Goal: Information Seeking & Learning: Learn about a topic

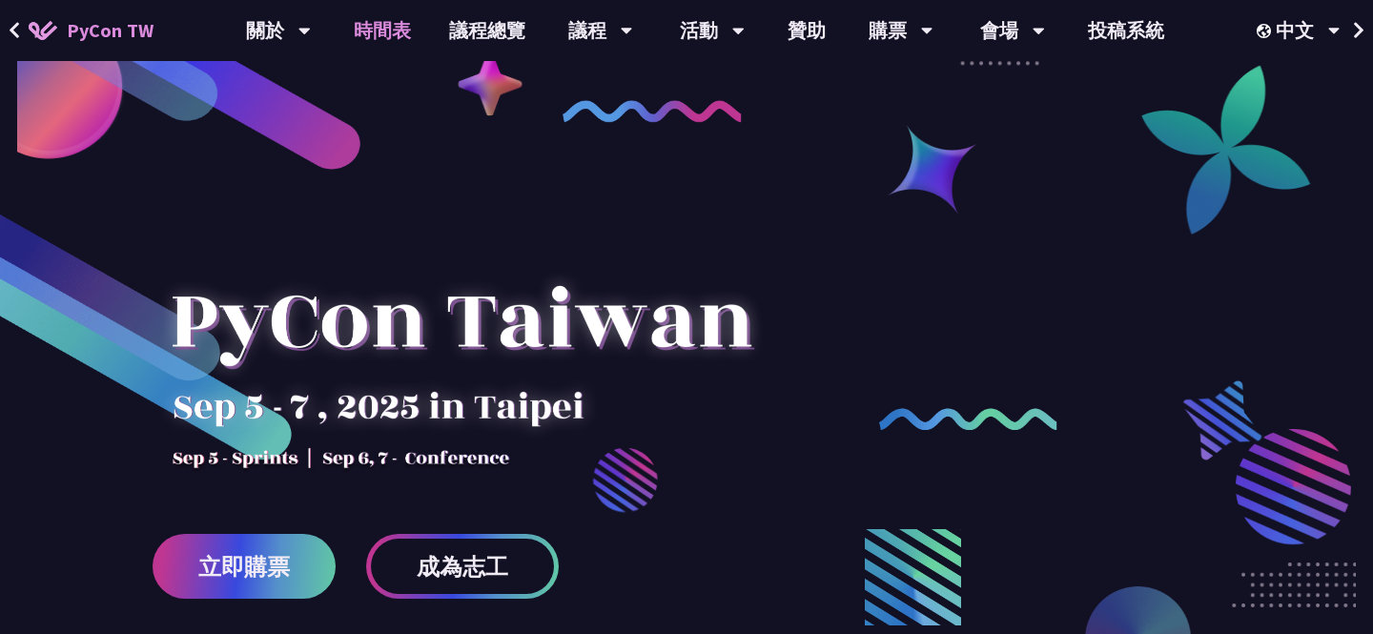
click at [391, 40] on link "時間表" at bounding box center [382, 30] width 95 height 61
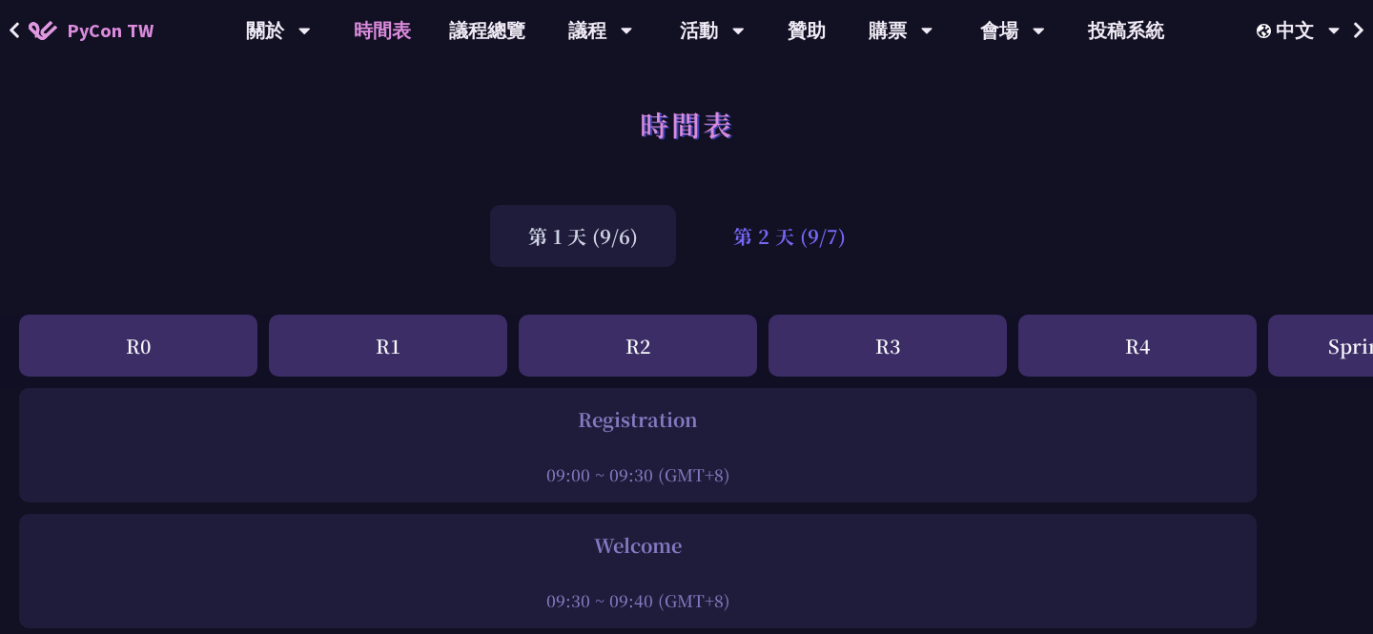
click at [798, 266] on div "第 2 天 (9/7)" at bounding box center [789, 236] width 189 height 62
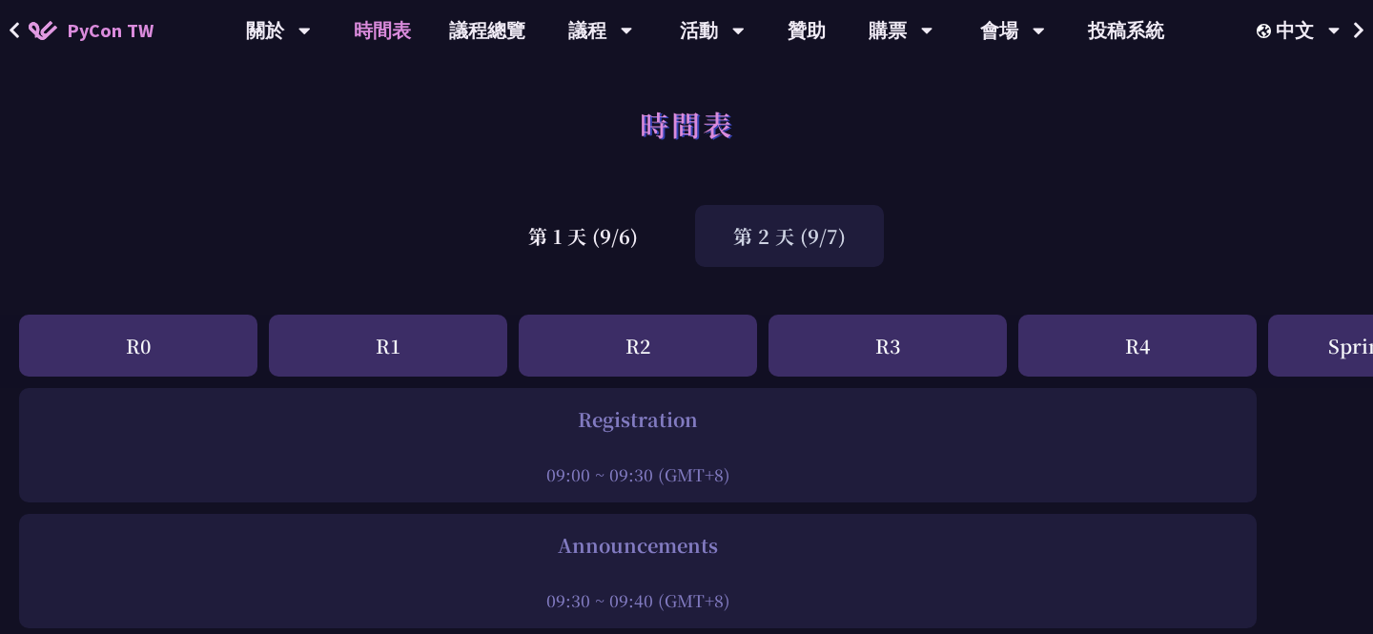
click at [722, 243] on div "第 2 天 (9/7)" at bounding box center [789, 236] width 189 height 62
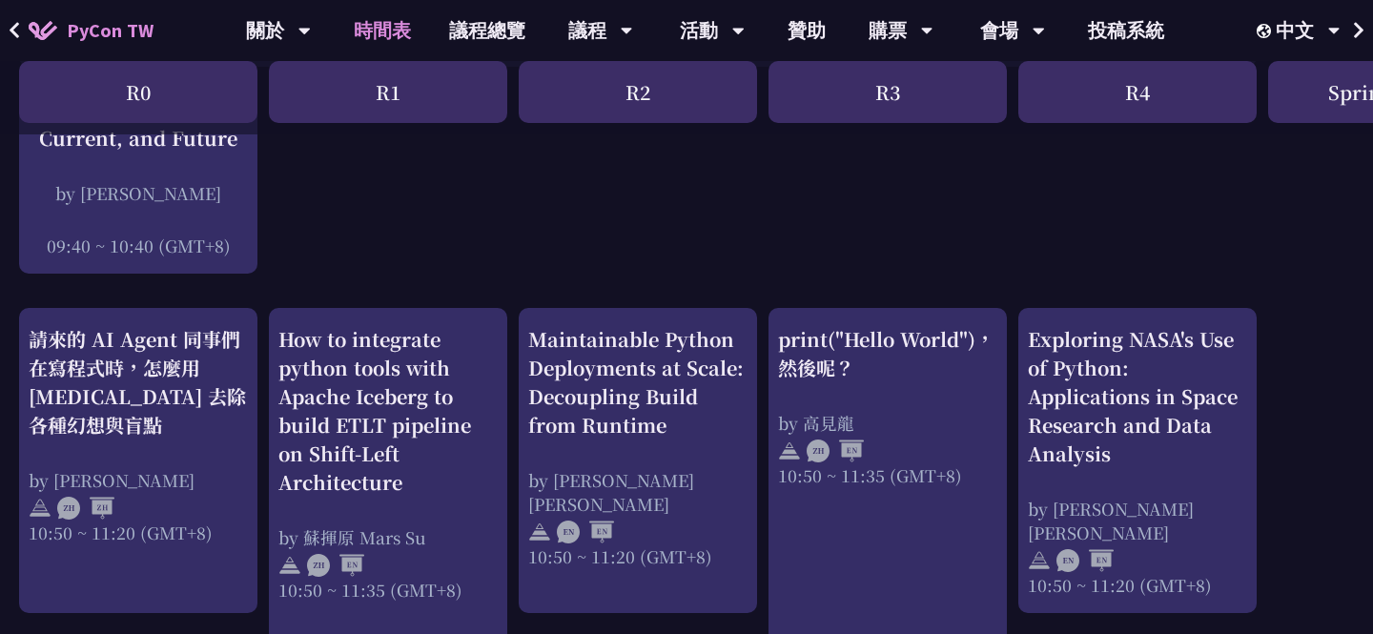
scroll to position [564, 0]
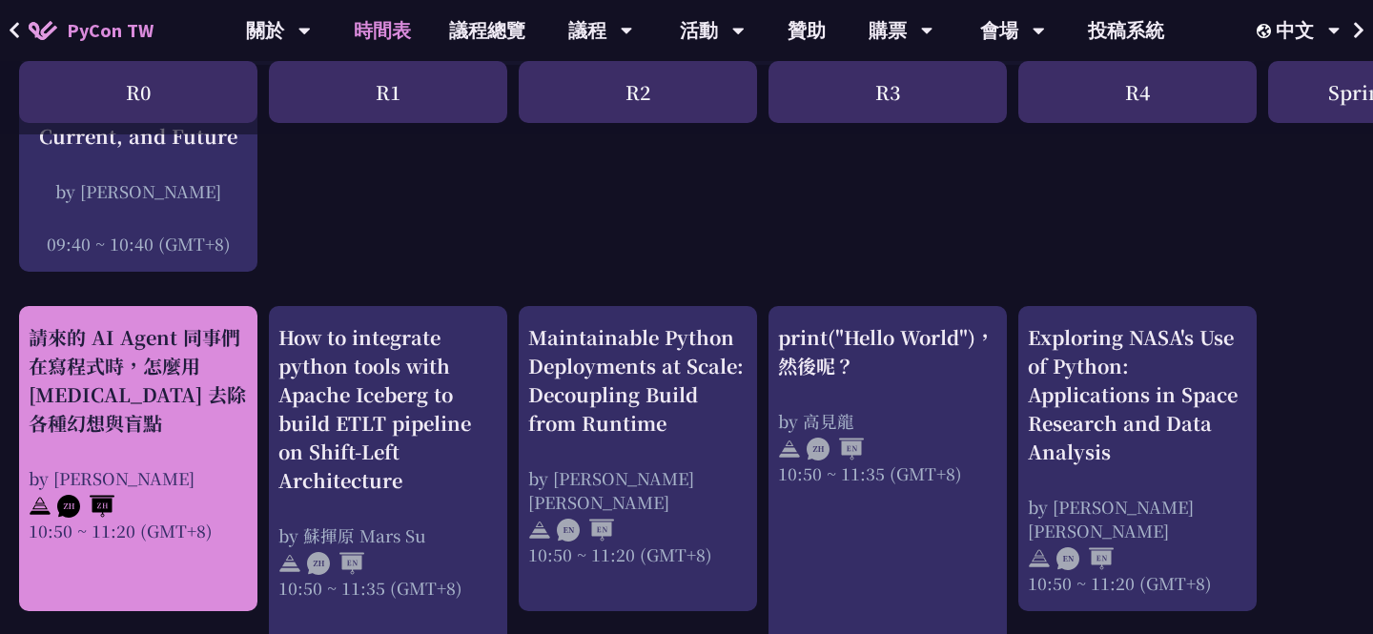
drag, startPoint x: 21, startPoint y: 324, endPoint x: 70, endPoint y: 432, distance: 118.3
click at [70, 432] on div "請來的 AI Agent 同事們在寫程式時，怎麼用 [MEDICAL_DATA] 去除各種幻想與盲點 by [PERSON_NAME] 10:50 ~ 11:…" at bounding box center [138, 458] width 238 height 305
copy div "請來的 AI Agent 同事們在寫程式時，怎麼用 [MEDICAL_DATA] 去除各種幻想與盲點"
click at [84, 438] on div "請來的 AI Agent 同事們在寫程式時，怎麼用 [MEDICAL_DATA] 去除各種幻想與盲點 by [PERSON_NAME] 10:50 ~ 11:…" at bounding box center [138, 432] width 219 height 219
click at [96, 420] on div "請來的 AI Agent 同事們在寫程式時，怎麼用 [MEDICAL_DATA] 去除各種幻想與盲點" at bounding box center [138, 380] width 219 height 114
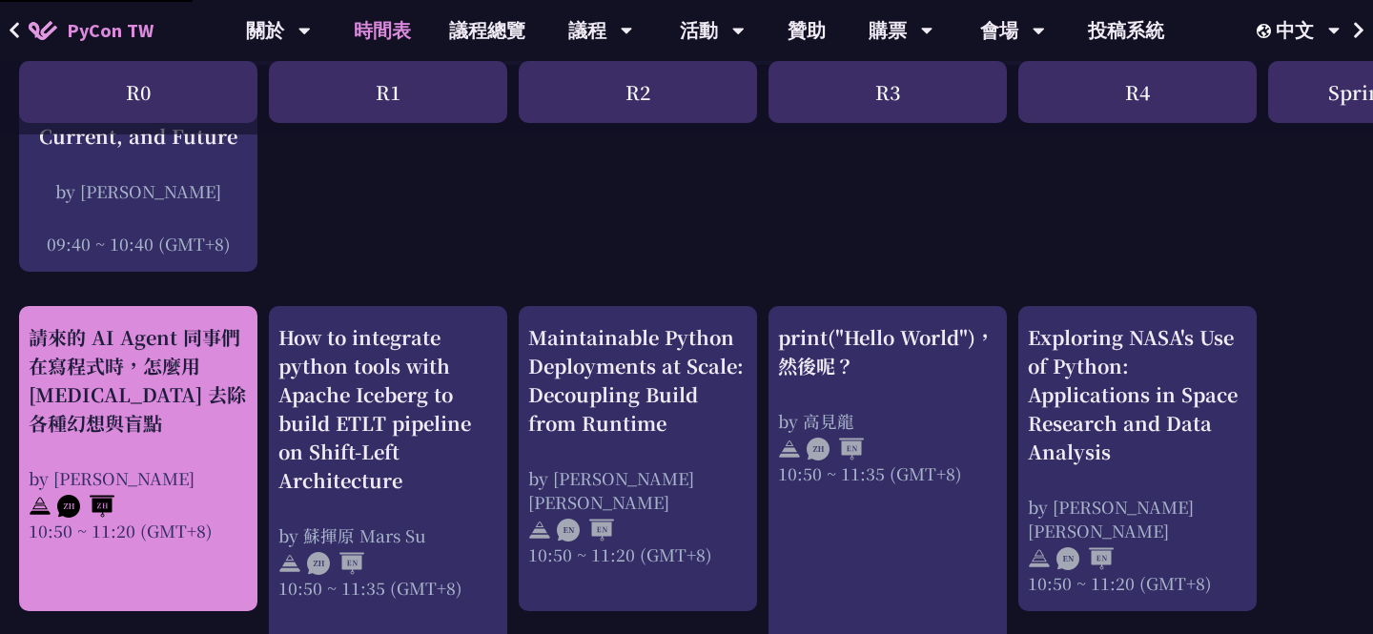
click at [139, 350] on div "請來的 AI Agent 同事們在寫程式時，怎麼用 [MEDICAL_DATA] 去除各種幻想與盲點" at bounding box center [138, 380] width 219 height 114
click at [103, 507] on img at bounding box center [85, 506] width 57 height 23
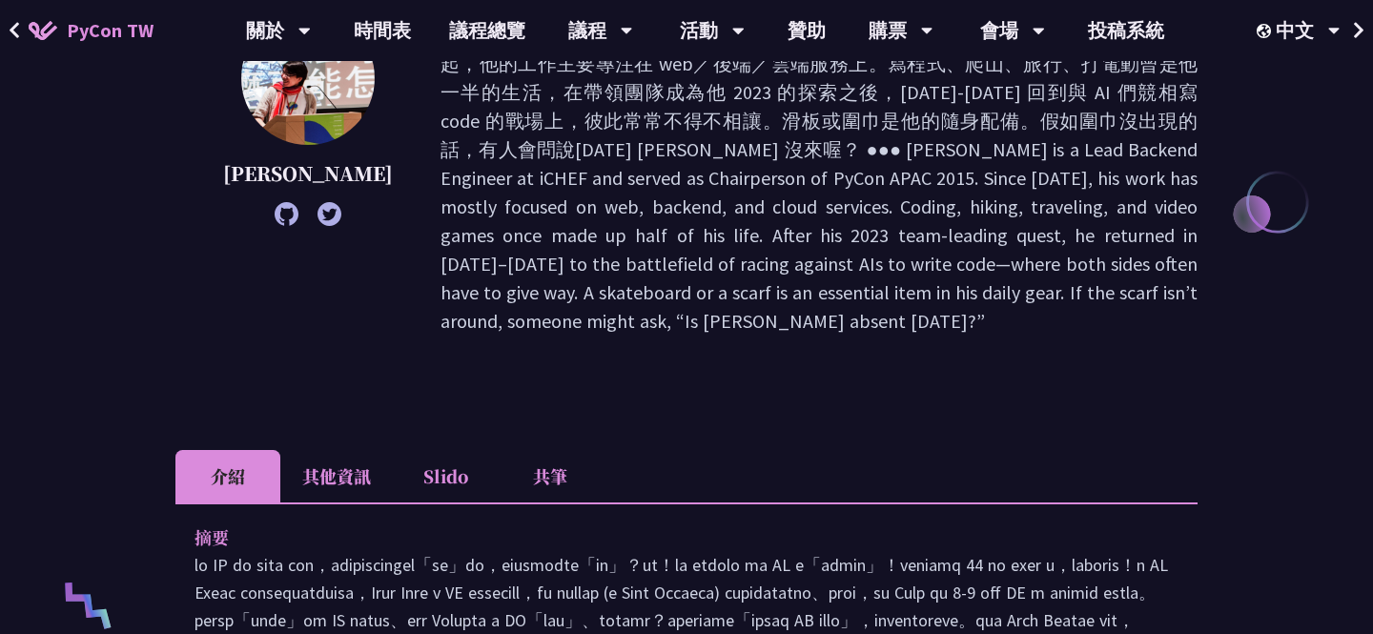
scroll to position [347, 0]
click at [701, 523] on p "摘要" at bounding box center [668, 537] width 946 height 28
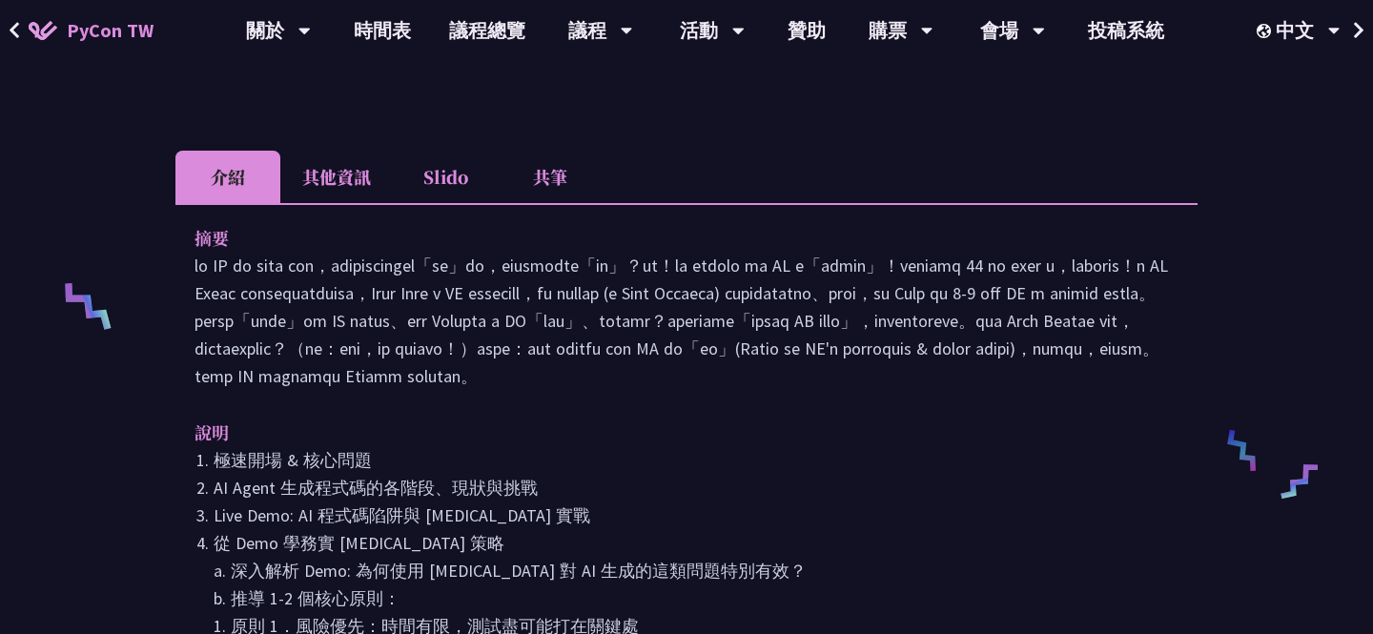
scroll to position [649, 0]
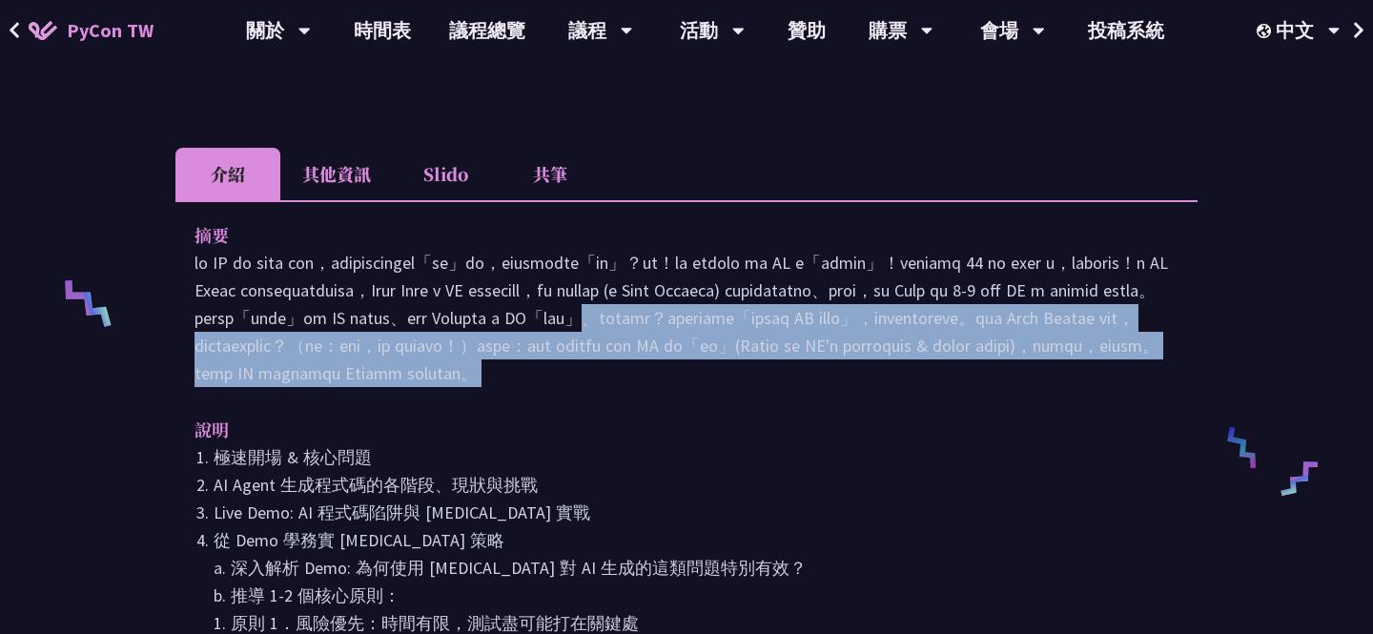
drag, startPoint x: 637, startPoint y: 315, endPoint x: 582, endPoint y: 414, distance: 113.6
click at [582, 414] on div "摘要 說明 極速開場 & 核心問題 AI Agent 生成程式碼的各階段、現狀與挑戰 Live Demo: AI 程式碼陷阱與 [MEDICAL_DATA] …" at bounding box center [687, 511] width 1022 height 623
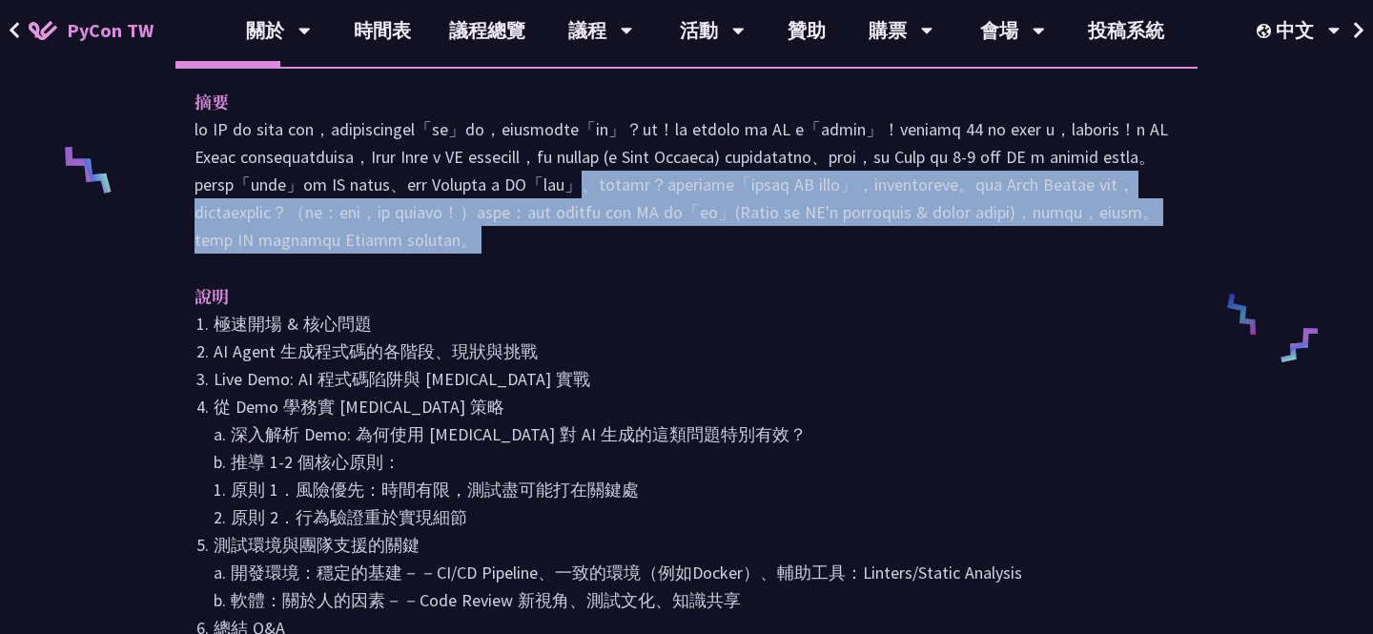
scroll to position [784, 0]
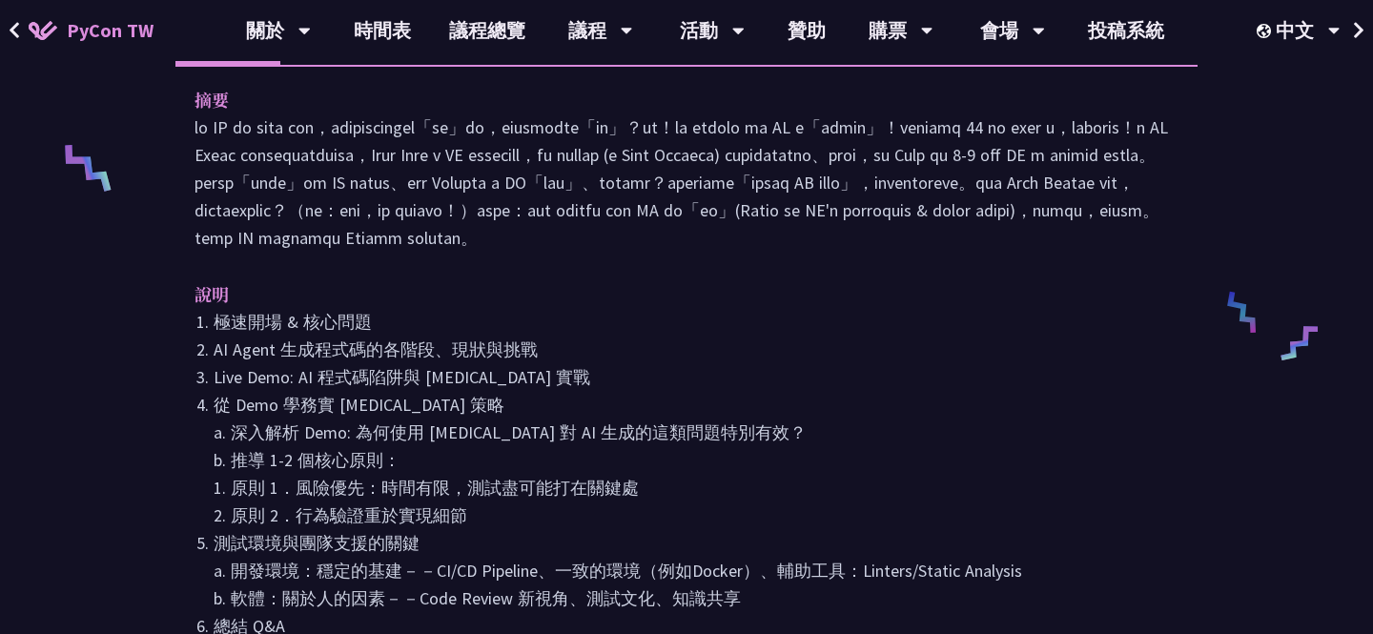
click at [582, 391] on li "Live Demo: AI 程式碼陷阱與 [MEDICAL_DATA] 實戰" at bounding box center [696, 377] width 965 height 28
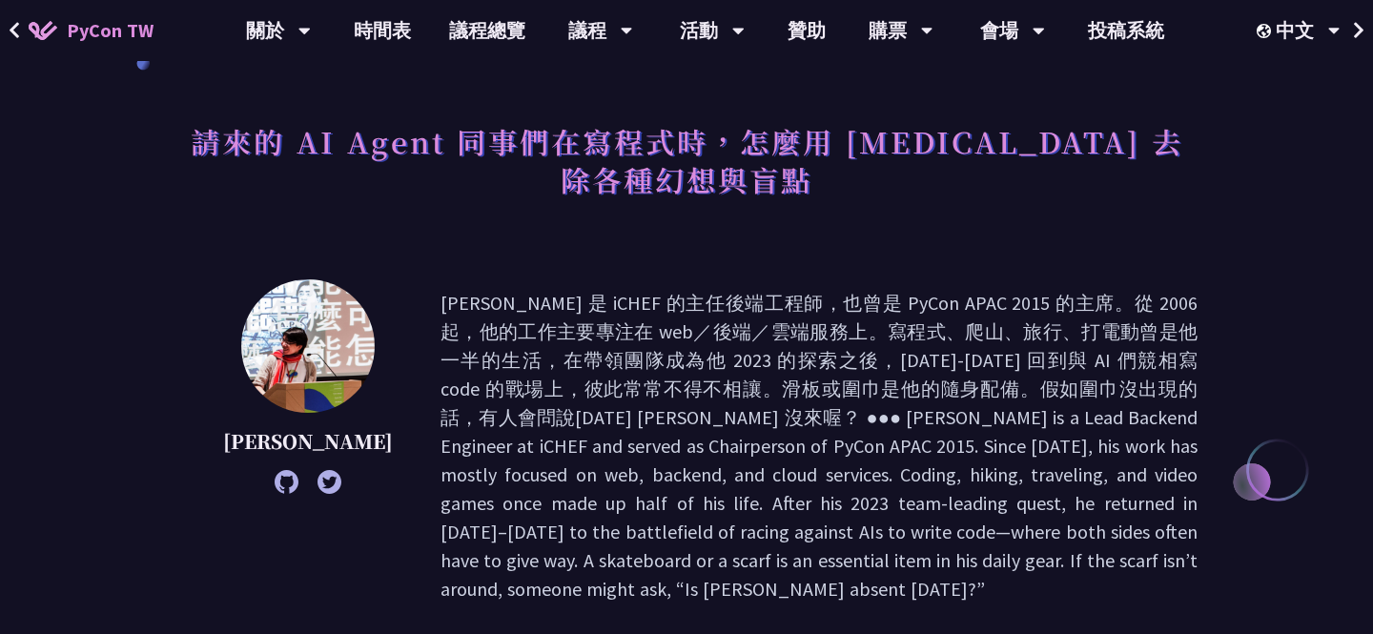
scroll to position [24, 0]
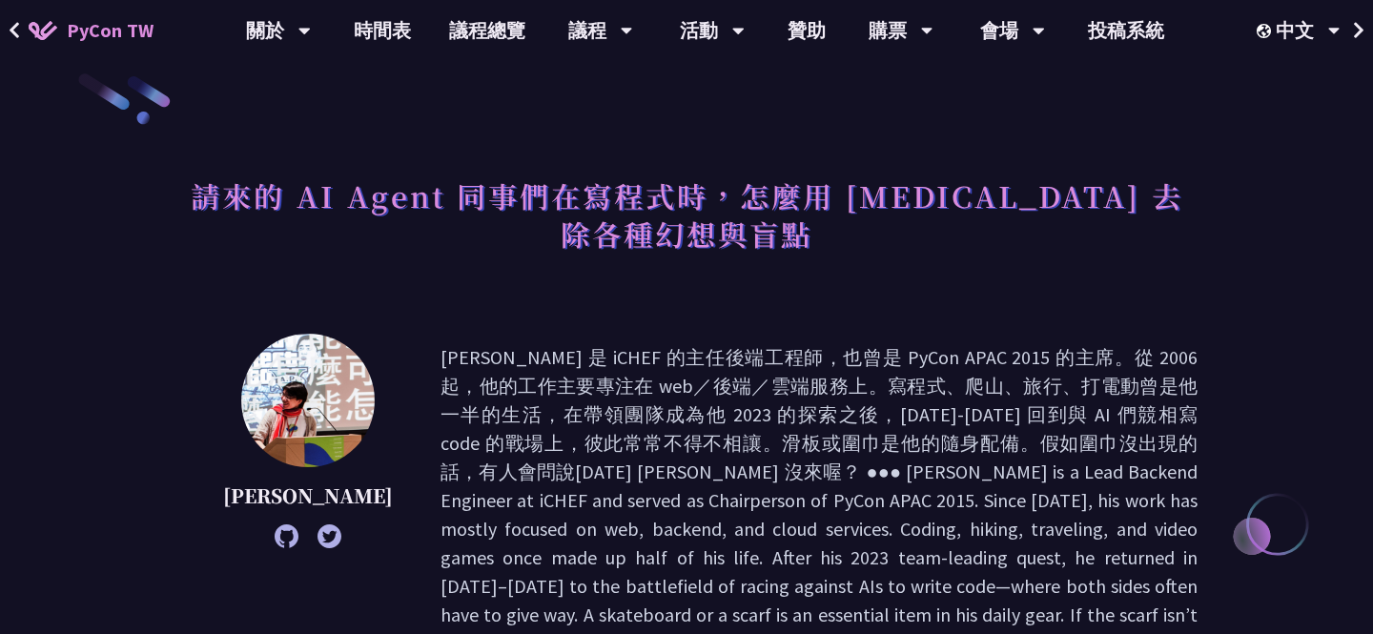
click at [18, 22] on icon at bounding box center [15, 30] width 12 height 19
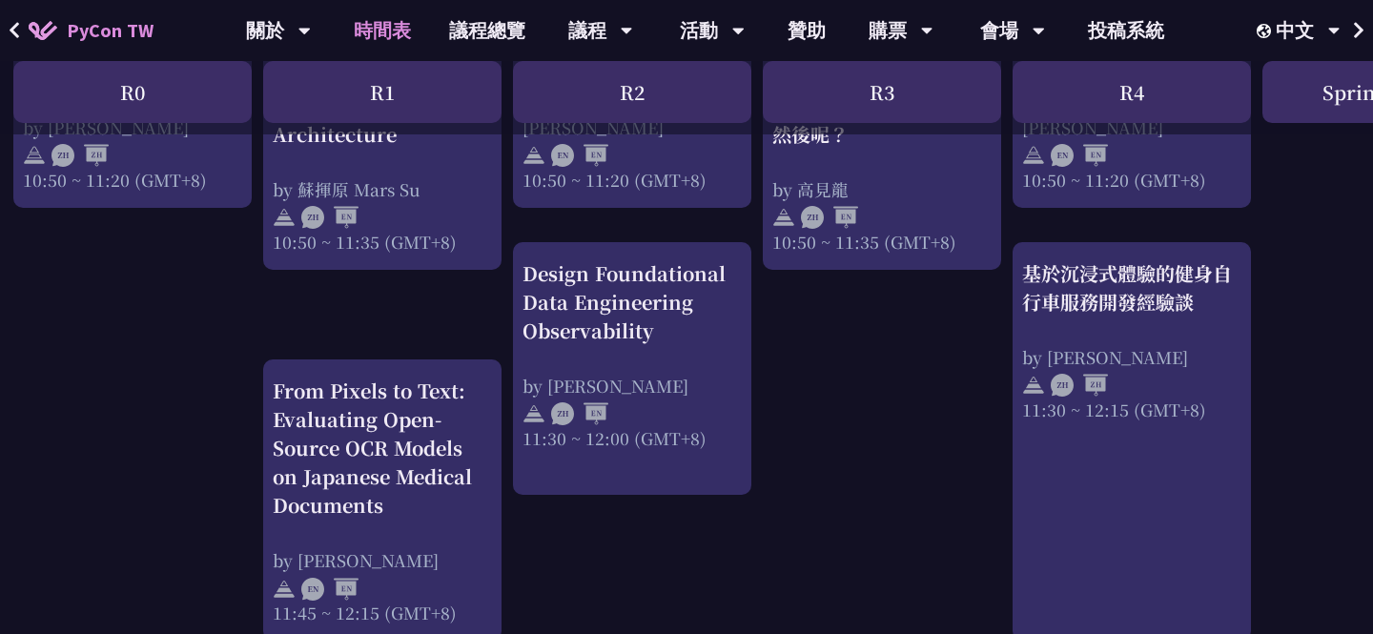
scroll to position [949, 6]
